Goal: Task Accomplishment & Management: Use online tool/utility

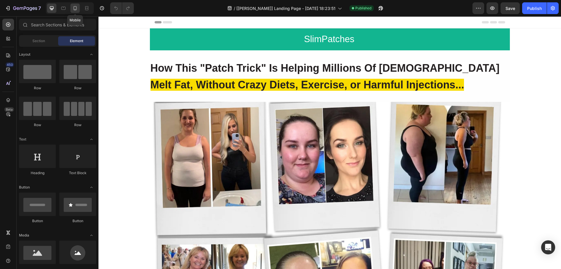
click at [77, 8] on icon at bounding box center [75, 8] width 3 height 4
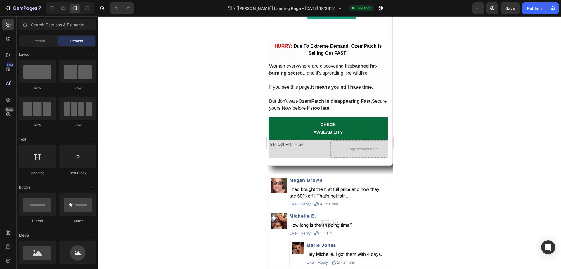
scroll to position [1941, 0]
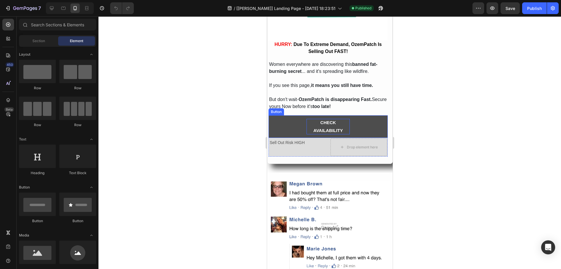
click at [340, 119] on p "CHECK AVAILABILITY" at bounding box center [327, 126] width 43 height 15
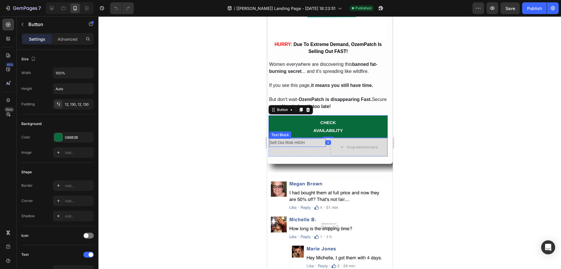
click at [292, 139] on p "Sell Out Risk HIGH" at bounding box center [298, 142] width 56 height 7
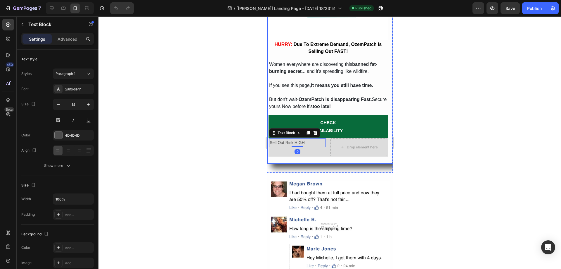
click at [237, 141] on div at bounding box center [330, 142] width 463 height 252
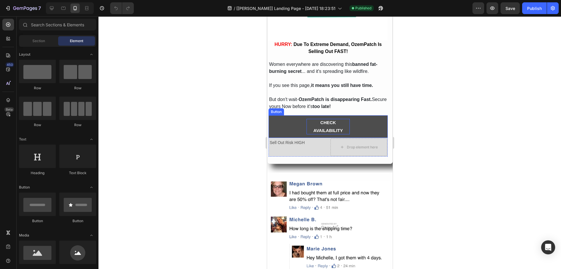
click at [309, 122] on p "CHECK AVAILABILITY" at bounding box center [327, 126] width 43 height 15
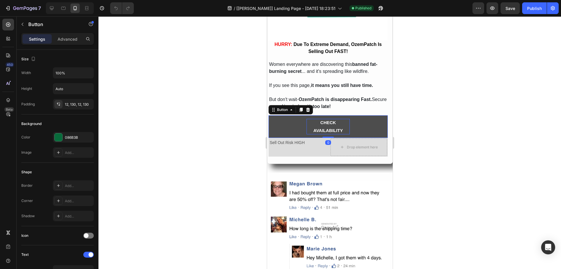
click at [310, 125] on p "CHECK AVAILABILITY" at bounding box center [327, 126] width 43 height 15
click at [268, 115] on button "CHECKAVAILABILITY" at bounding box center [327, 126] width 119 height 22
click at [77, 108] on div "12, 130, 12, 130" at bounding box center [73, 104] width 41 height 11
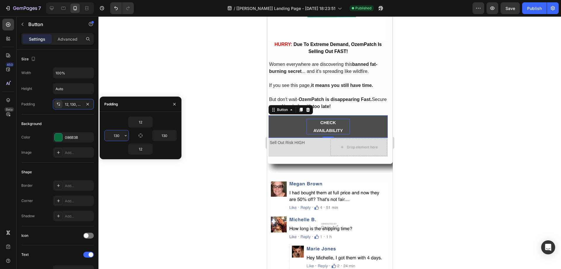
click at [114, 137] on input "130" at bounding box center [117, 135] width 24 height 11
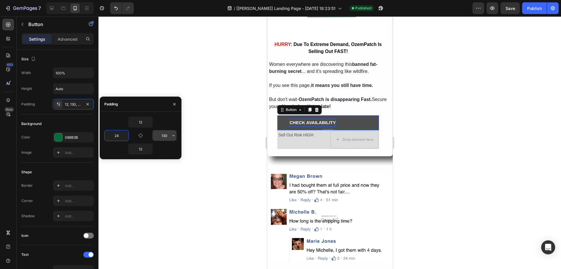
type input "24"
click at [160, 136] on input "130" at bounding box center [165, 135] width 24 height 11
type input "50"
click at [116, 136] on input "24" at bounding box center [117, 135] width 24 height 11
type input "5"
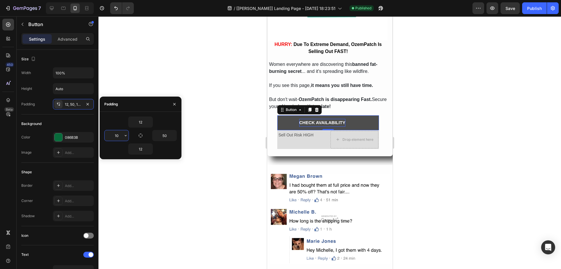
type input "1"
type input "50"
click at [289, 107] on div "Button" at bounding box center [290, 109] width 13 height 5
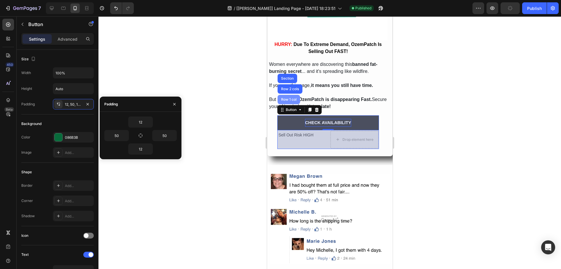
click at [289, 98] on div "Row 1 col" at bounding box center [289, 100] width 18 height 4
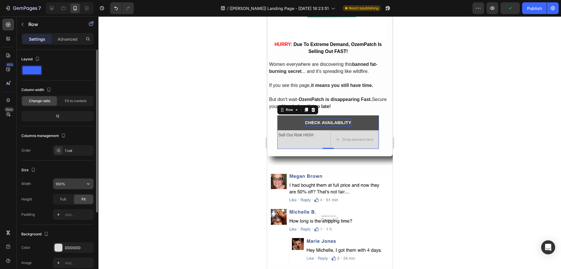
click at [68, 188] on input "100%" at bounding box center [73, 183] width 40 height 11
click at [69, 35] on div "Advanced" at bounding box center [67, 38] width 29 height 9
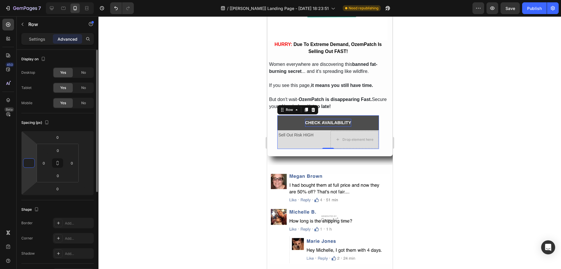
click at [32, 165] on input "number" at bounding box center [29, 162] width 9 height 9
type input "0"
click at [85, 163] on input "number" at bounding box center [86, 162] width 9 height 9
type input "0"
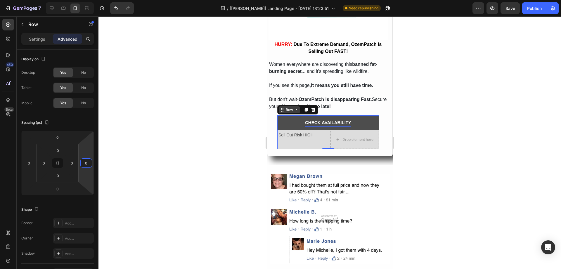
click at [288, 107] on div "Row" at bounding box center [289, 109] width 10 height 5
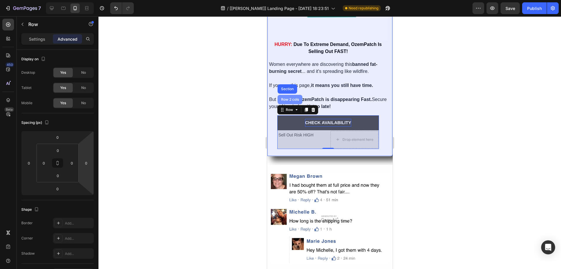
click at [289, 98] on div "Row 2 cols" at bounding box center [290, 100] width 20 height 4
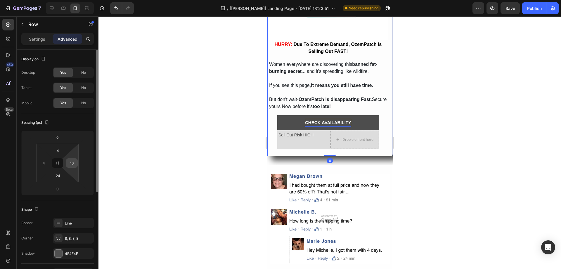
click at [75, 161] on input "16" at bounding box center [72, 162] width 9 height 9
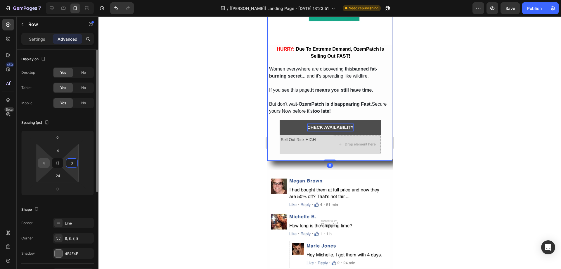
type input "0"
click at [46, 163] on input "4" at bounding box center [43, 162] width 9 height 9
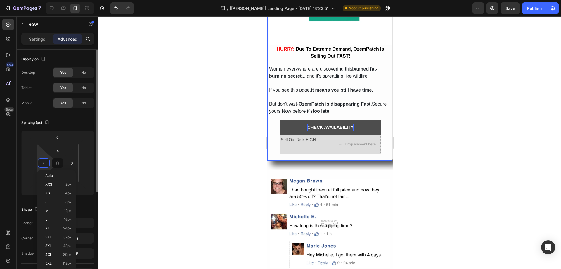
type input "0"
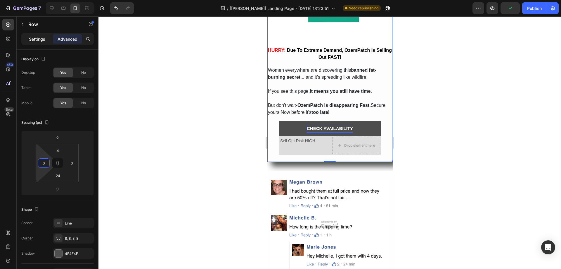
click at [34, 37] on p "Settings" at bounding box center [37, 39] width 16 height 6
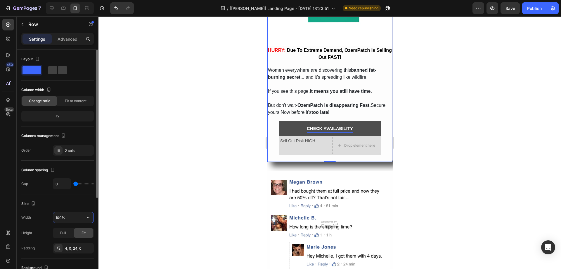
click at [75, 221] on input "100%" at bounding box center [73, 217] width 40 height 11
click at [72, 244] on div "4, 0, 24, 0" at bounding box center [73, 248] width 41 height 11
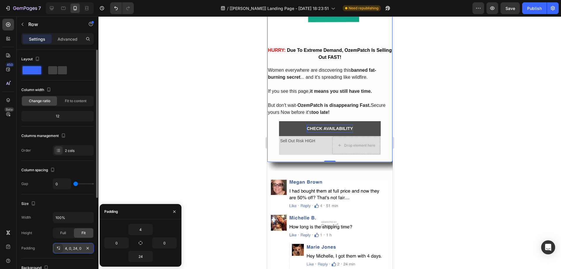
click at [72, 244] on div "4, 0, 24, 0" at bounding box center [73, 248] width 41 height 11
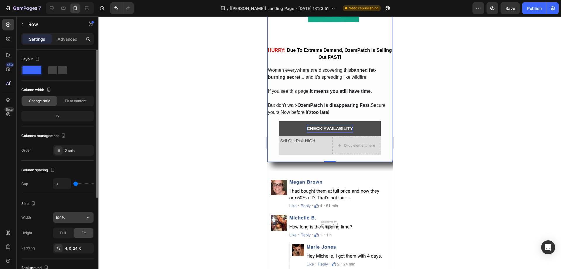
click at [76, 212] on div "100%" at bounding box center [73, 217] width 41 height 11
click at [68, 230] on div "Full" at bounding box center [62, 232] width 19 height 9
click at [295, 122] on button "CHECK AVAILABILITY" at bounding box center [330, 128] width 102 height 15
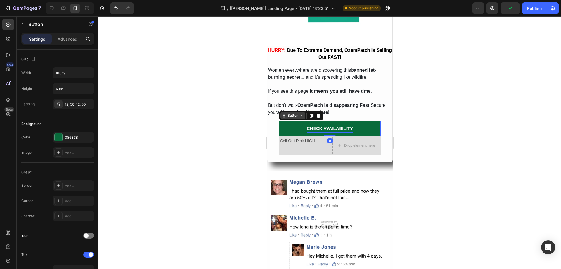
click at [293, 113] on div "Button" at bounding box center [292, 115] width 13 height 5
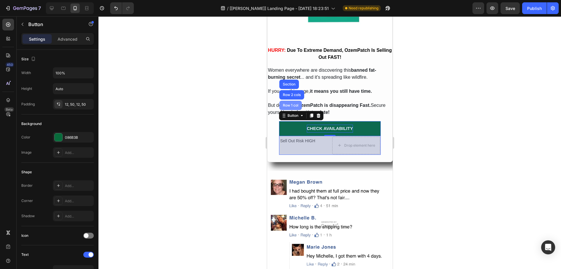
click at [290, 105] on div "Row 1 col" at bounding box center [290, 105] width 23 height 9
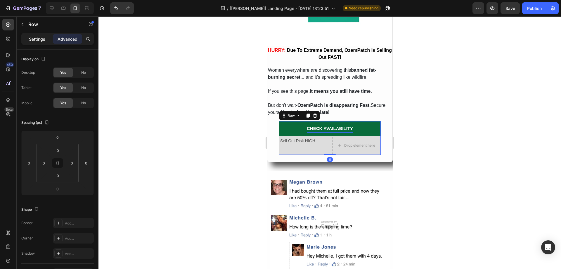
click at [43, 42] on p "Settings" at bounding box center [37, 39] width 16 height 6
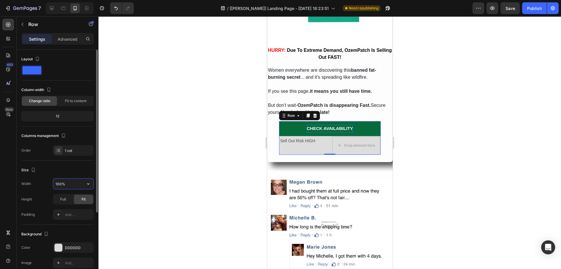
click at [81, 184] on input "100%" at bounding box center [73, 183] width 40 height 11
click at [84, 188] on button "button" at bounding box center [88, 183] width 11 height 11
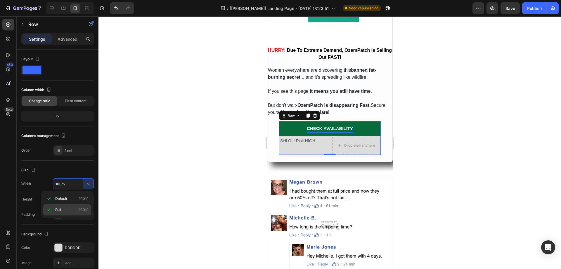
click at [81, 206] on div "Full 100%" at bounding box center [67, 209] width 48 height 11
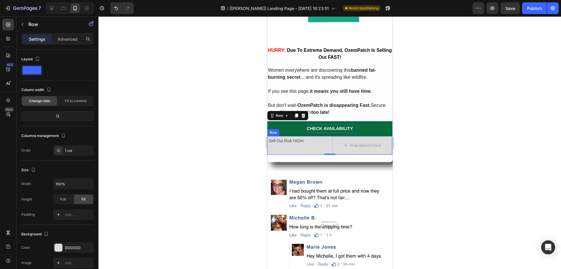
click at [295, 141] on div "Sell Out Risk HIGH Text Block" at bounding box center [298, 146] width 60 height 18
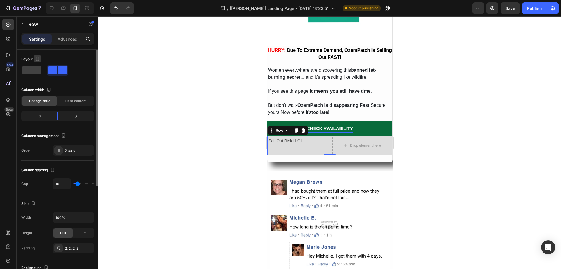
click at [38, 59] on icon "button" at bounding box center [37, 59] width 6 height 6
click at [39, 71] on button "button" at bounding box center [38, 67] width 9 height 9
type input "1200"
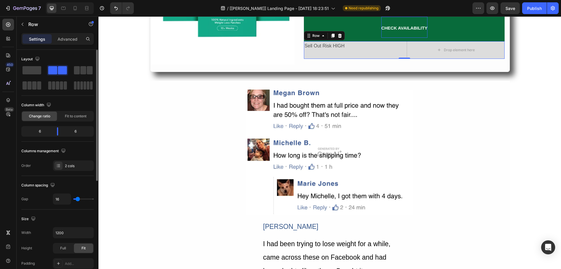
scroll to position [1946, 0]
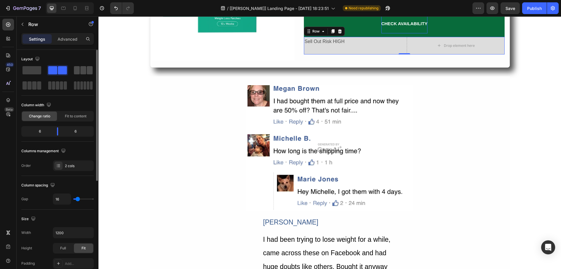
click at [79, 69] on span at bounding box center [77, 70] width 6 height 8
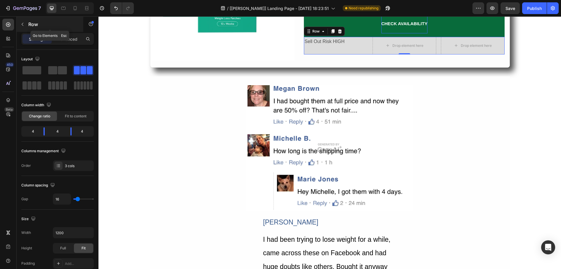
click at [24, 23] on icon "button" at bounding box center [22, 24] width 5 height 5
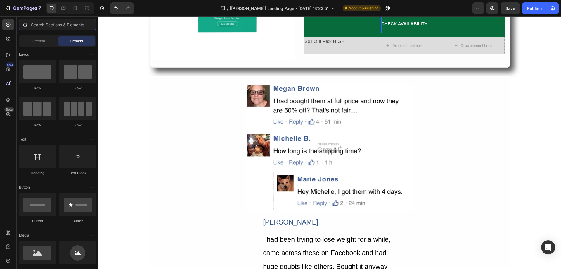
click at [42, 25] on input "text" at bounding box center [57, 25] width 77 height 12
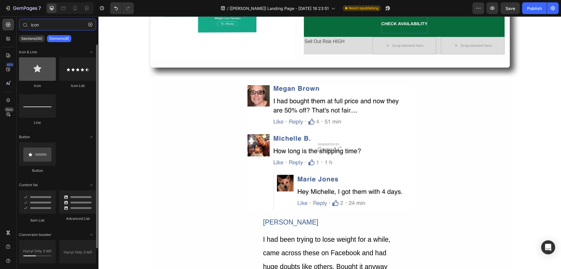
type input "icon"
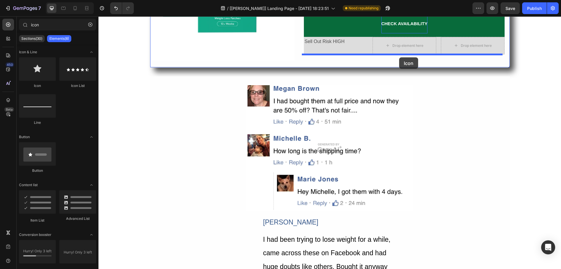
drag, startPoint x: 139, startPoint y: 83, endPoint x: 401, endPoint y: 57, distance: 263.3
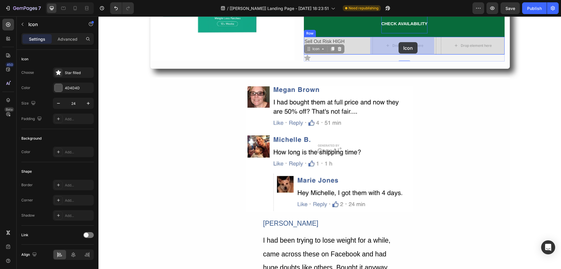
drag, startPoint x: 314, startPoint y: 51, endPoint x: 401, endPoint y: 41, distance: 88.2
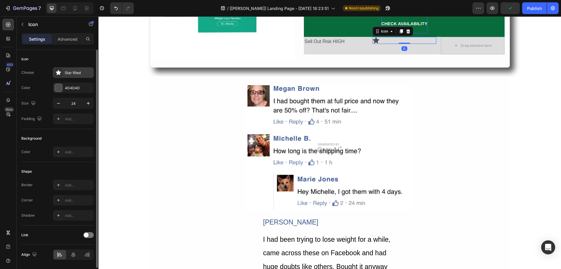
click at [70, 69] on div "Star filled" at bounding box center [73, 72] width 41 height 11
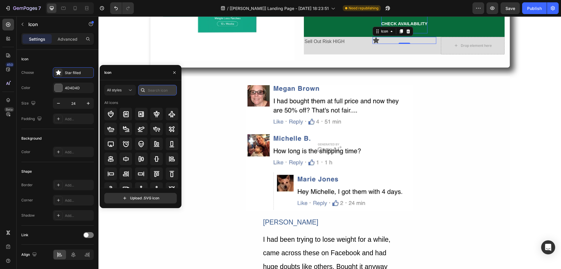
click at [150, 88] on input "text" at bounding box center [157, 90] width 39 height 11
type input "Truck"
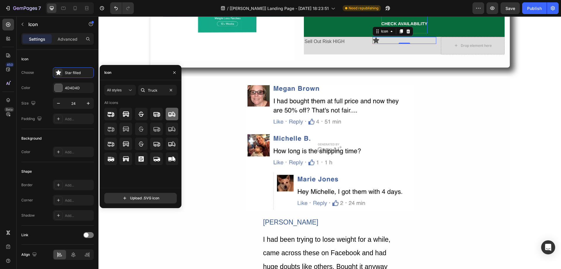
click at [172, 112] on icon at bounding box center [171, 113] width 7 height 5
click at [486, 49] on div "Drop element here" at bounding box center [472, 45] width 47 height 9
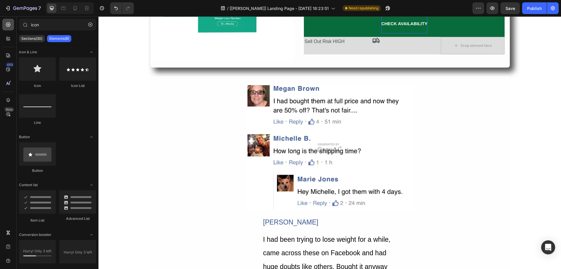
click at [11, 23] on div at bounding box center [8, 25] width 12 height 12
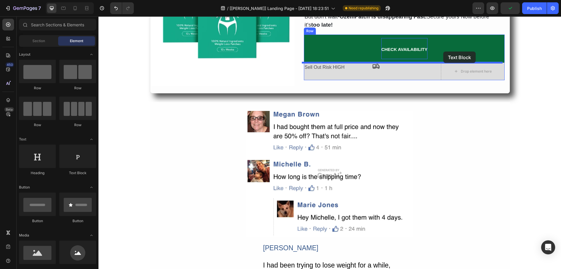
scroll to position [1915, 0]
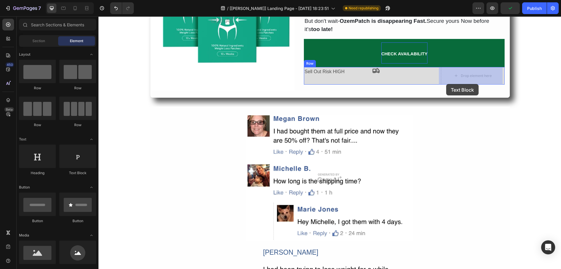
drag, startPoint x: 176, startPoint y: 184, endPoint x: 446, endPoint y: 84, distance: 288.7
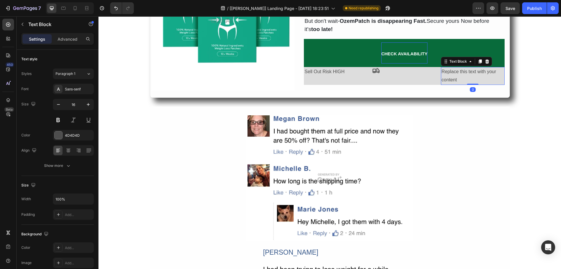
click at [451, 77] on div "Replace this text with your content" at bounding box center [473, 76] width 64 height 18
click at [451, 77] on p "Replace this text with your content" at bounding box center [473, 76] width 63 height 17
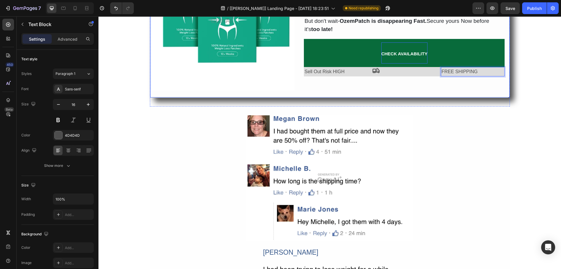
click at [434, 84] on div "HURRY: Due To Extreme Demand, OzemPatch Is Selling Out FAST! Text Block Women e…" at bounding box center [404, 19] width 201 height 144
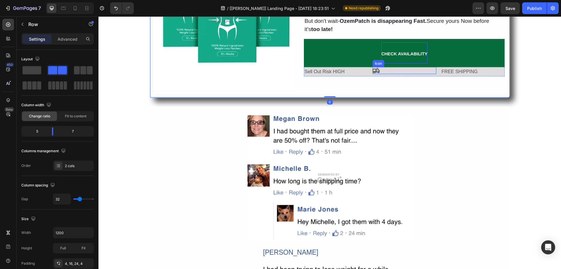
click at [420, 73] on div "Icon" at bounding box center [405, 70] width 64 height 7
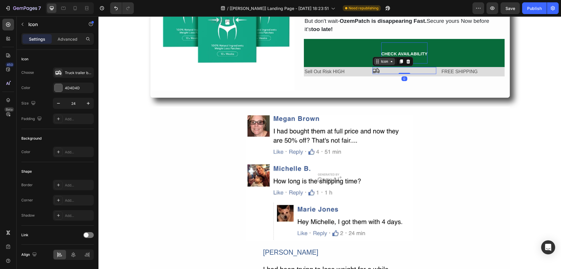
click at [385, 64] on div "Icon" at bounding box center [384, 61] width 21 height 7
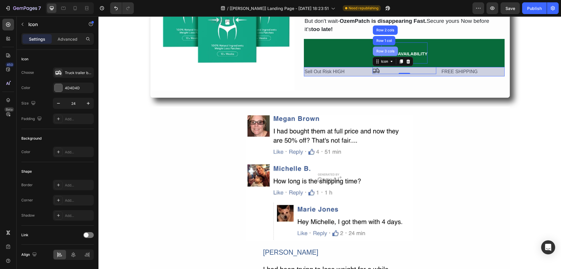
click at [383, 53] on div "Row 3 cols" at bounding box center [385, 51] width 20 height 4
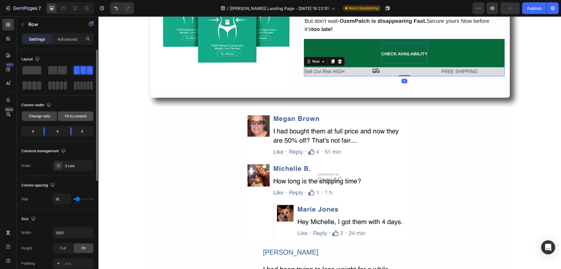
click at [78, 118] on span "Fit to content" at bounding box center [76, 115] width 22 height 5
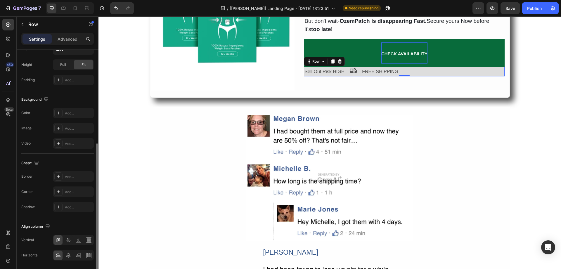
scroll to position [169, 0]
click at [70, 258] on div at bounding box center [68, 253] width 9 height 9
click at [70, 239] on icon at bounding box center [68, 239] width 5 height 4
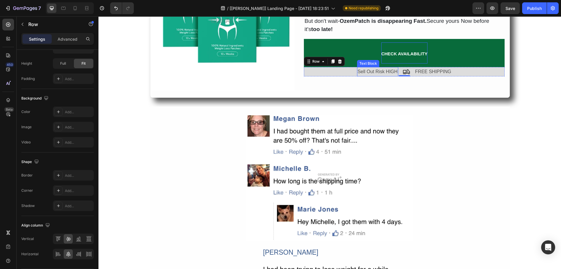
click at [395, 72] on p "Sell Out Risk HIGH" at bounding box center [378, 72] width 40 height 8
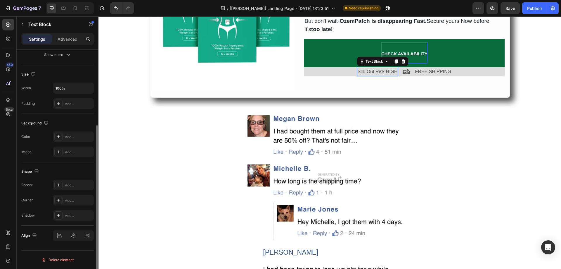
scroll to position [0, 0]
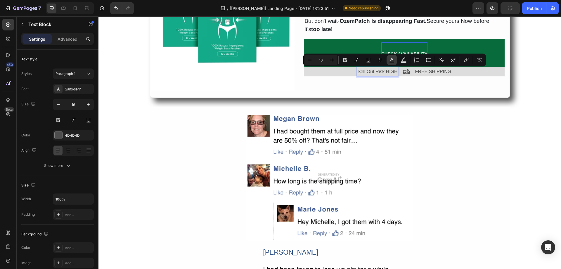
click at [393, 58] on icon "Editor contextual toolbar" at bounding box center [392, 60] width 6 height 6
type input "4D4D4D"
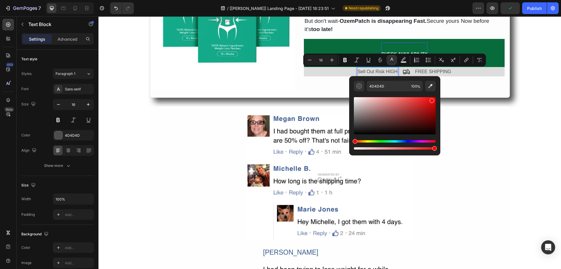
click at [431, 99] on div "Editor contextual toolbar" at bounding box center [395, 115] width 82 height 37
type input "ED0E0E"
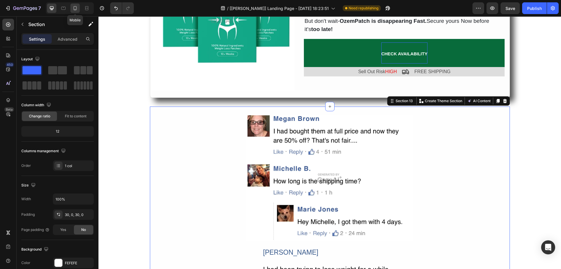
click at [79, 6] on div at bounding box center [74, 8] width 9 height 9
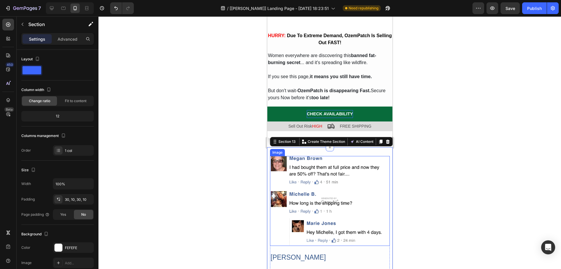
scroll to position [1954, 0]
